Goal: Task Accomplishment & Management: Use online tool/utility

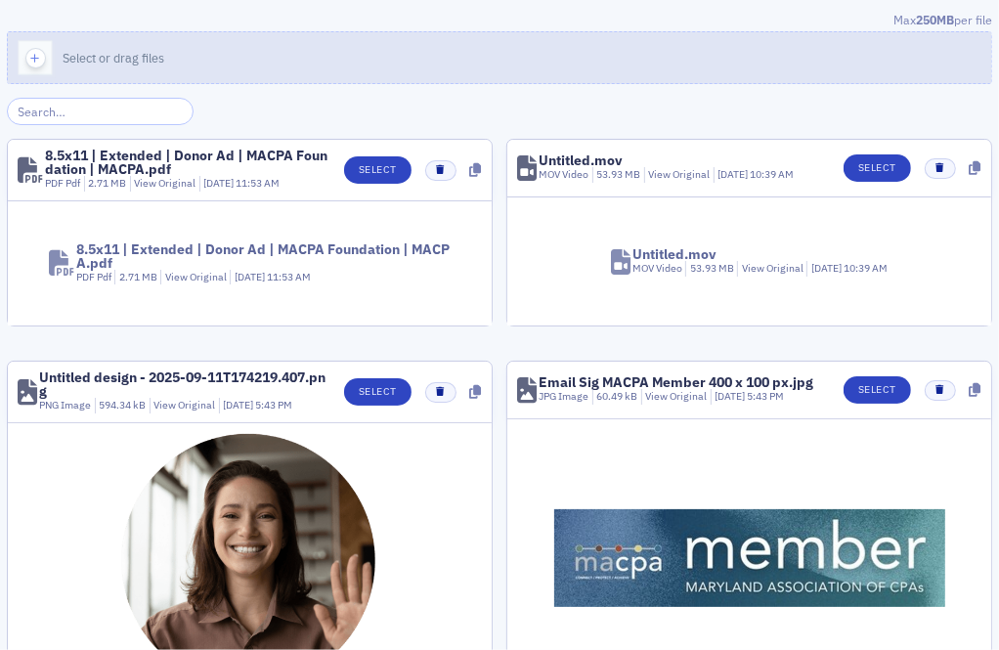
click at [581, 73] on button "Select or drag files" at bounding box center [499, 57] width 985 height 53
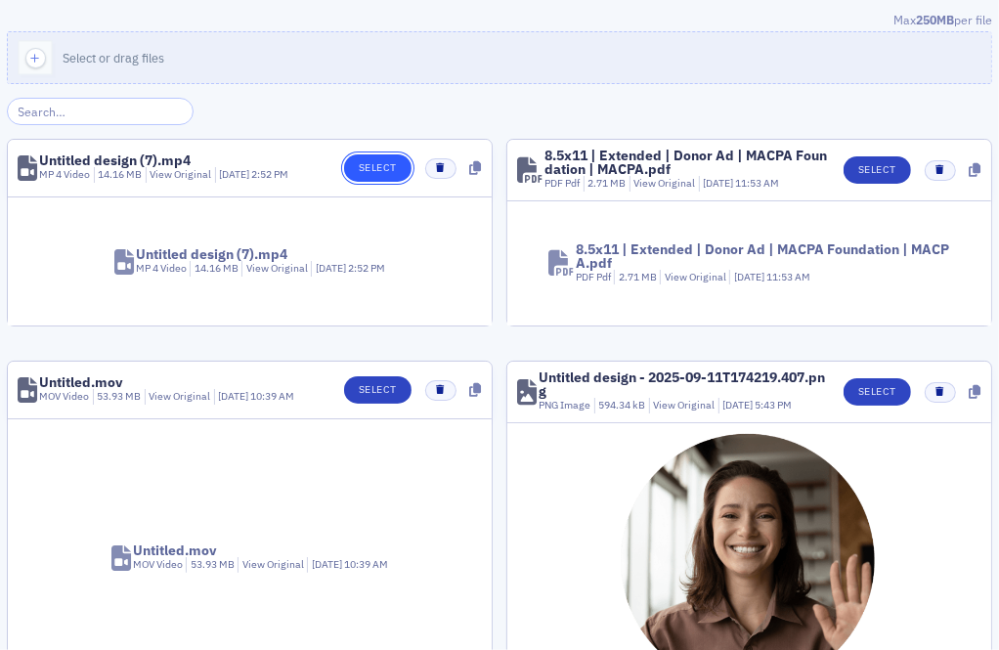
click at [387, 158] on button "Select" at bounding box center [377, 167] width 67 height 27
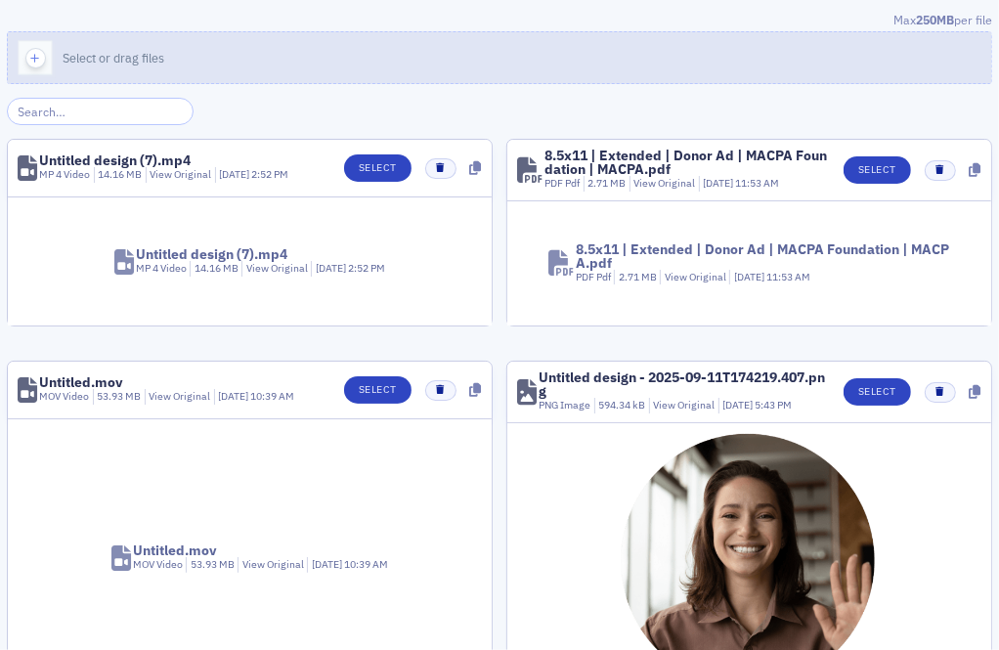
click at [441, 65] on button "Select or drag files" at bounding box center [499, 57] width 985 height 53
click at [259, 72] on button "Select or drag files" at bounding box center [499, 57] width 985 height 53
click at [534, 61] on button "Select or drag files" at bounding box center [499, 57] width 985 height 53
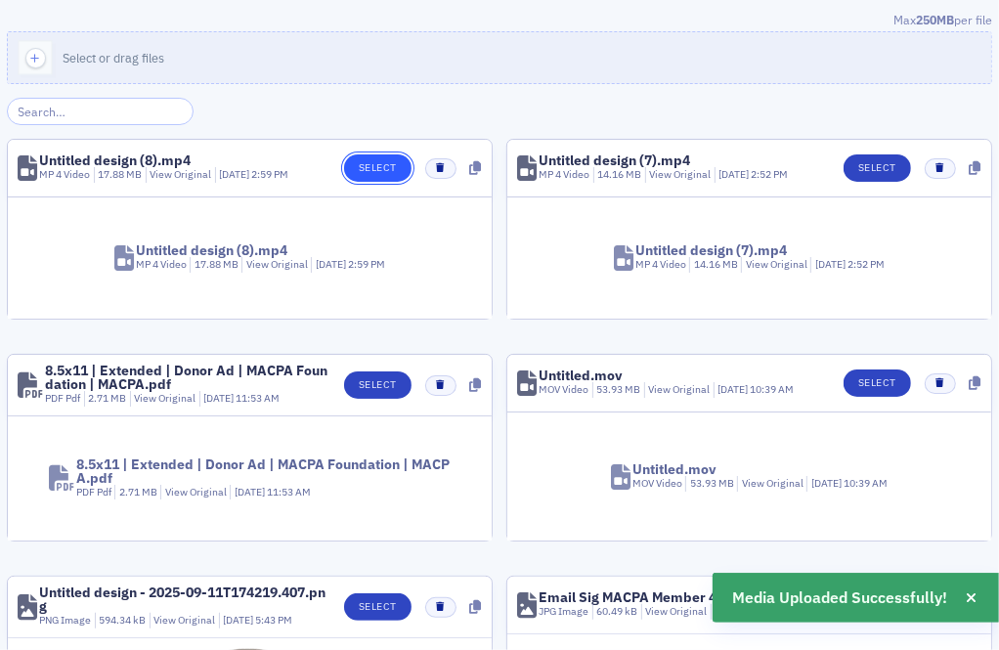
click at [379, 159] on button "Select" at bounding box center [377, 167] width 67 height 27
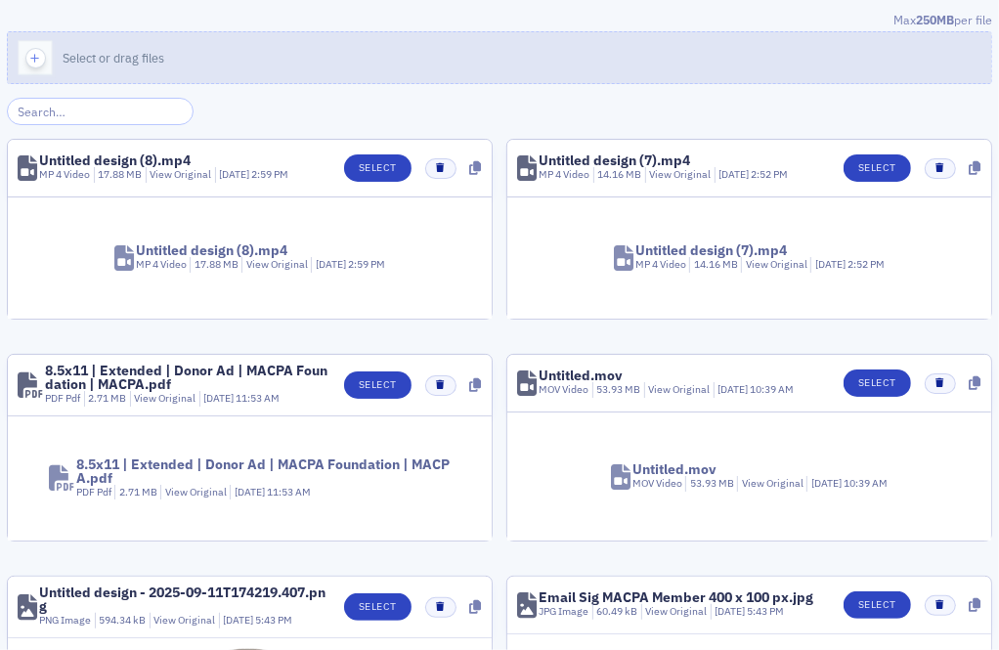
click at [503, 49] on button "Select or drag files" at bounding box center [499, 57] width 985 height 53
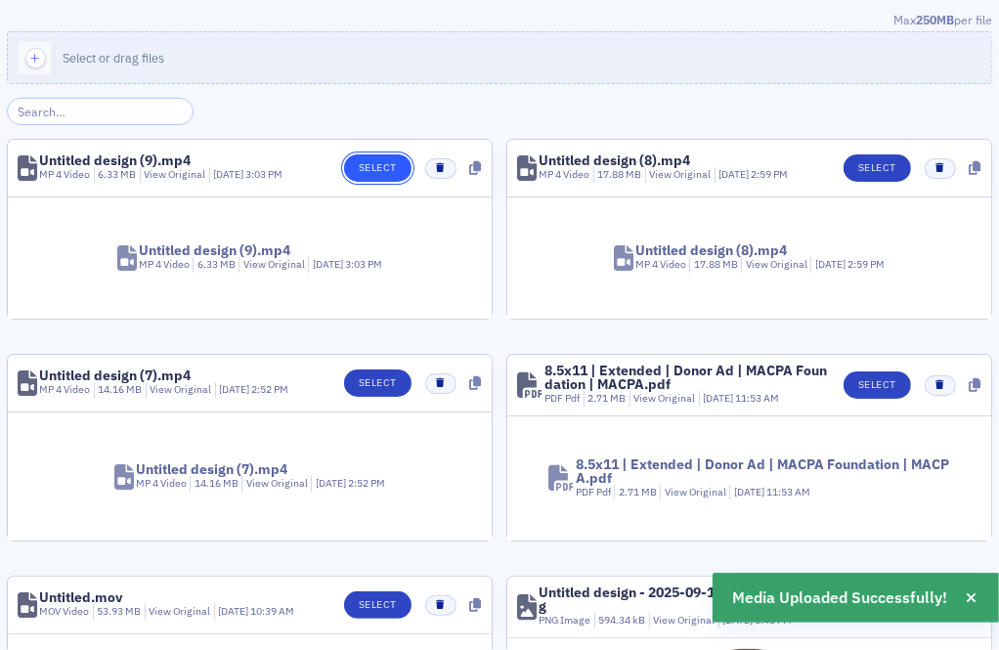
click at [352, 173] on button "Select" at bounding box center [377, 167] width 67 height 27
